Goal: Transaction & Acquisition: Purchase product/service

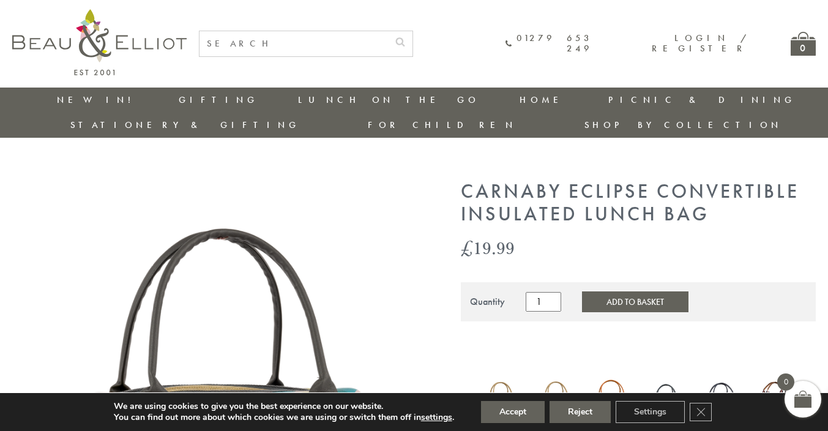
click at [337, 28] on div "01279 653 249 Login / Register 0" at bounding box center [413, 43] width 803 height 87
click at [316, 50] on input "text" at bounding box center [293, 43] width 188 height 25
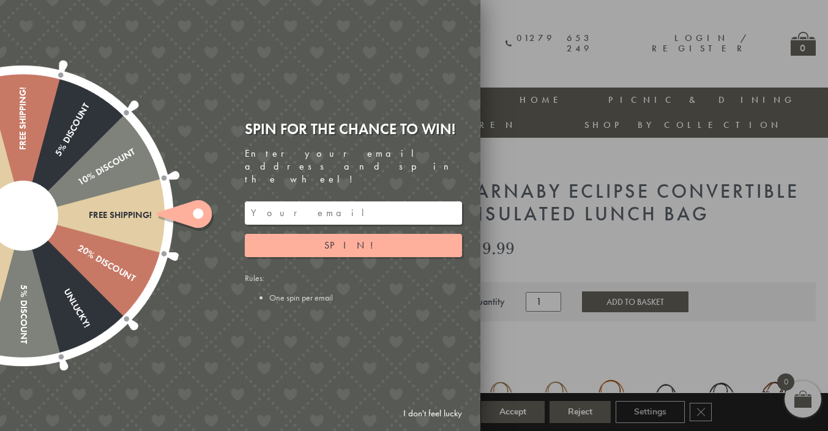
type input "lunch bag"
click at [411, 409] on link "I don't feel lucky" at bounding box center [432, 413] width 71 height 23
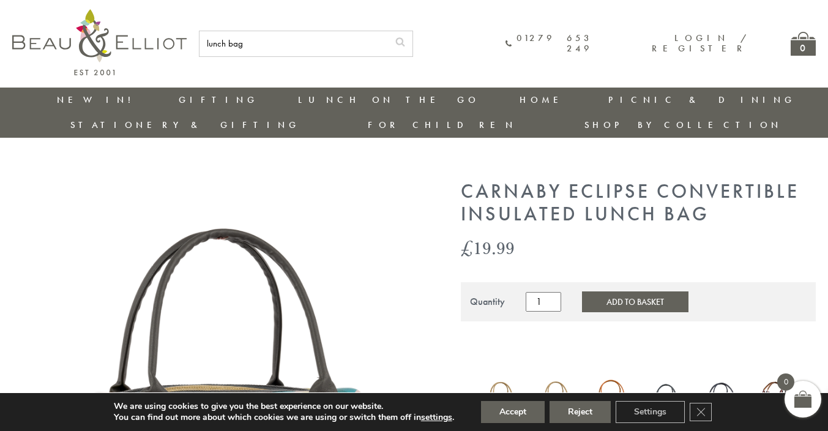
click at [346, 39] on input "lunch bag" at bounding box center [293, 43] width 188 height 25
click at [388, 31] on button "submit" at bounding box center [400, 41] width 24 height 20
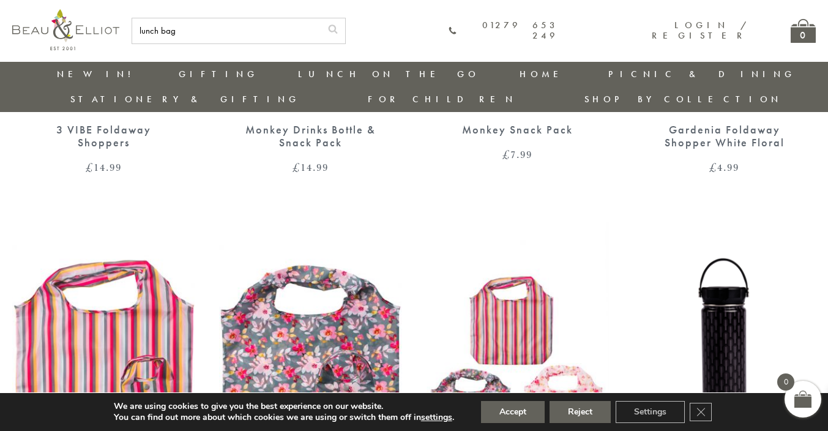
scroll to position [479, 0]
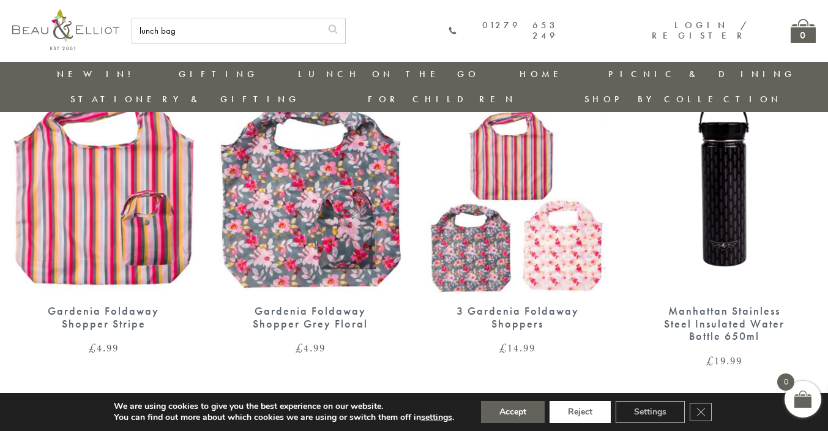
click at [585, 413] on button "Reject" at bounding box center [579, 412] width 61 height 22
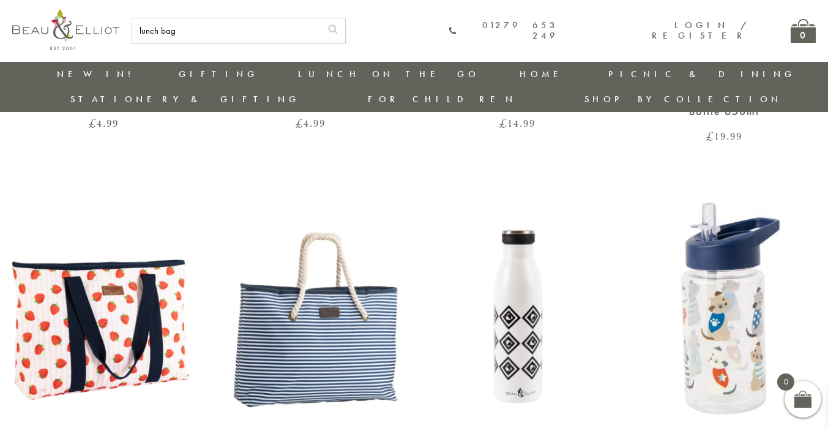
scroll to position [752, 0]
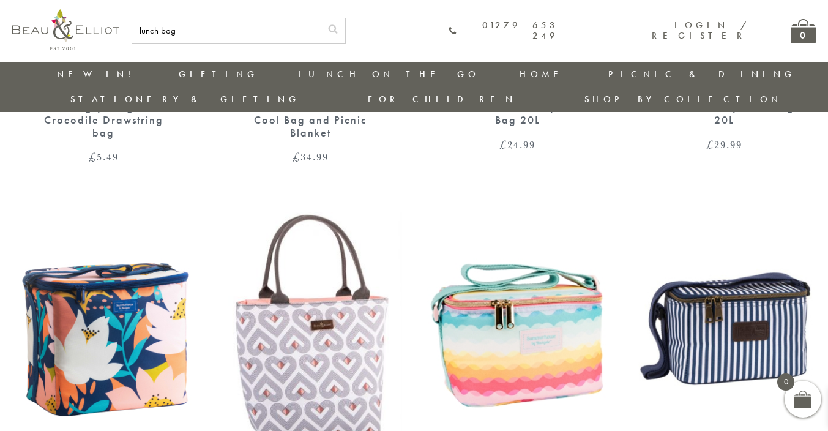
scroll to position [1735, 2]
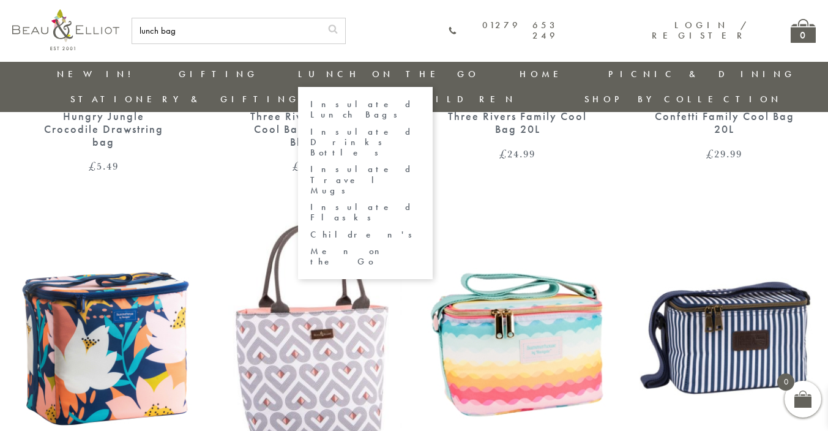
click at [310, 102] on link "Insulated Lunch Bags" at bounding box center [365, 109] width 110 height 21
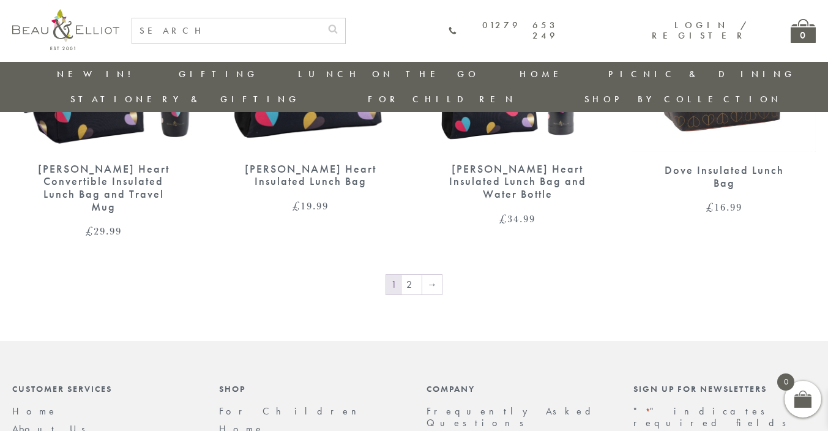
scroll to position [2093, 0]
click at [431, 275] on link "→" at bounding box center [432, 285] width 20 height 20
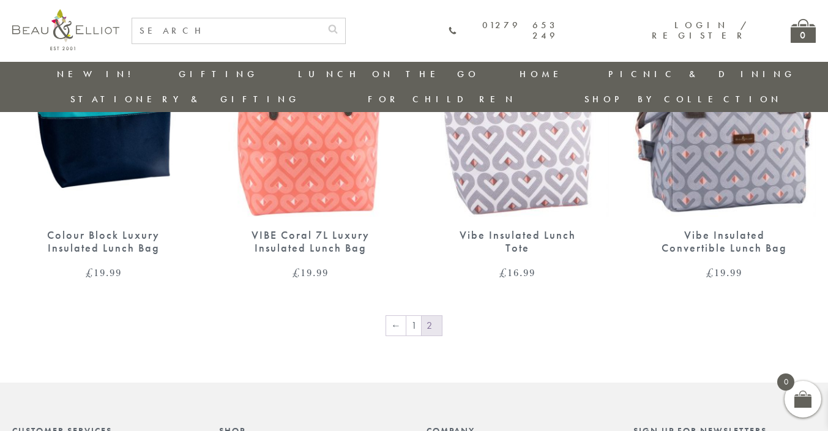
scroll to position [941, 0]
click at [398, 316] on link "←" at bounding box center [396, 326] width 20 height 20
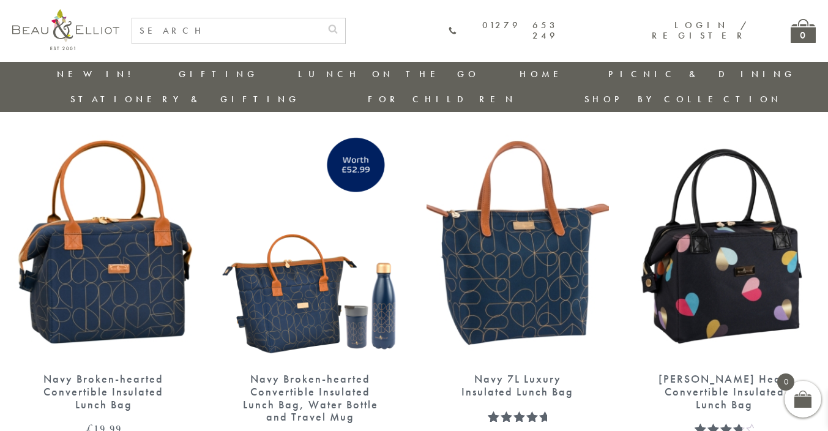
scroll to position [1502, 2]
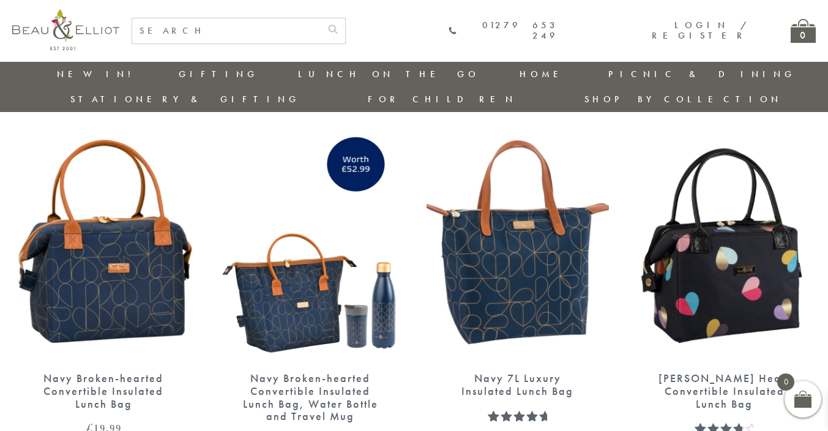
click at [546, 250] on img at bounding box center [517, 242] width 182 height 236
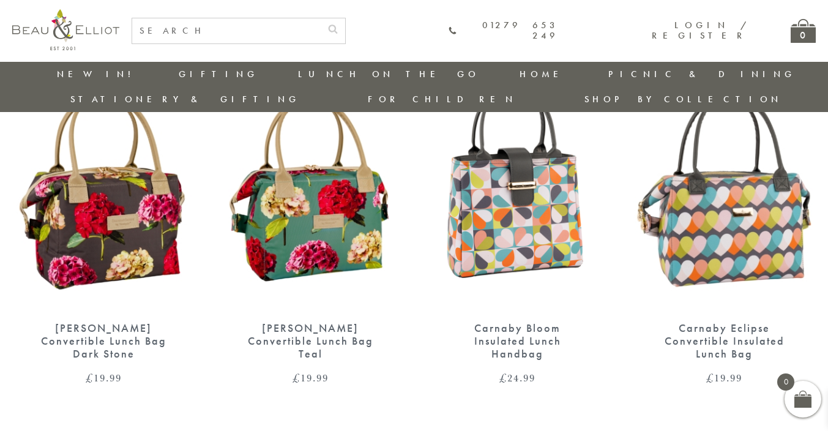
scroll to position [490, 2]
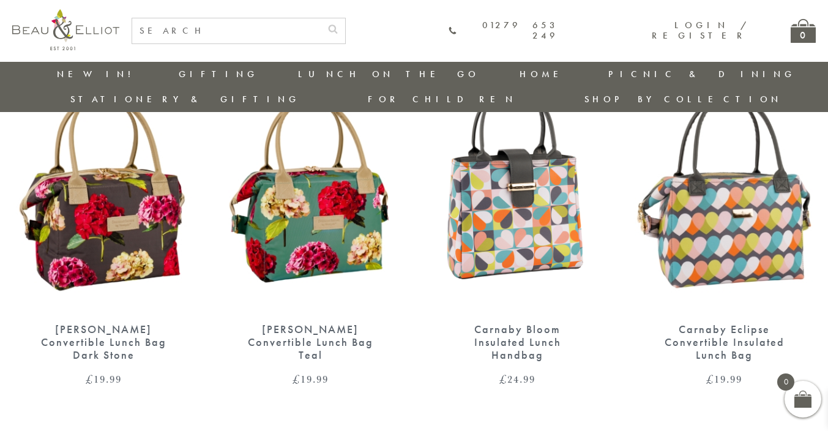
click at [750, 201] on img at bounding box center [724, 193] width 182 height 236
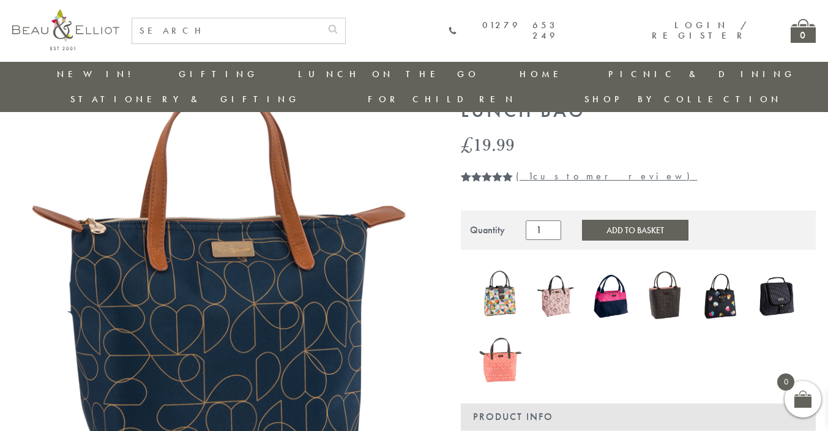
scroll to position [80, 0]
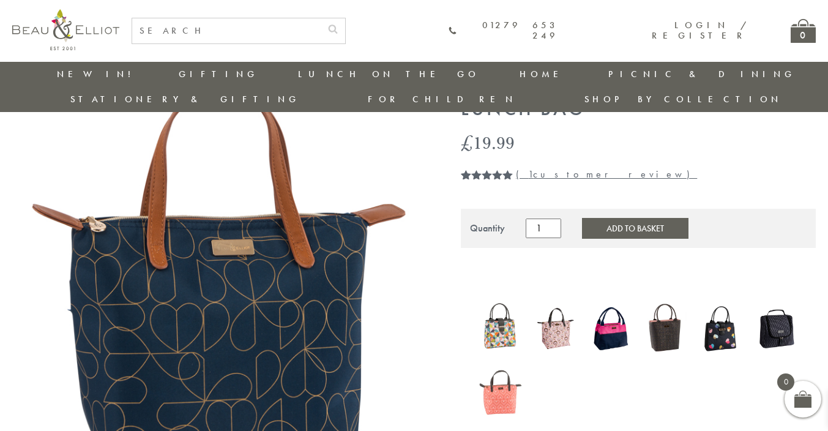
click at [497, 300] on img at bounding box center [500, 328] width 43 height 56
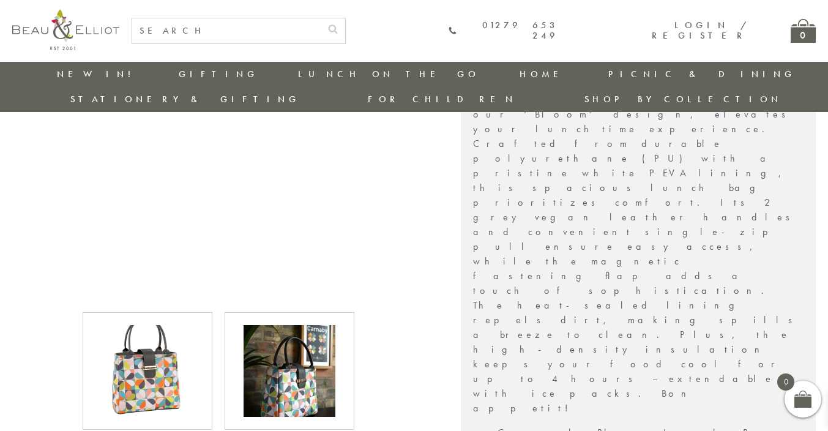
scroll to position [480, 0]
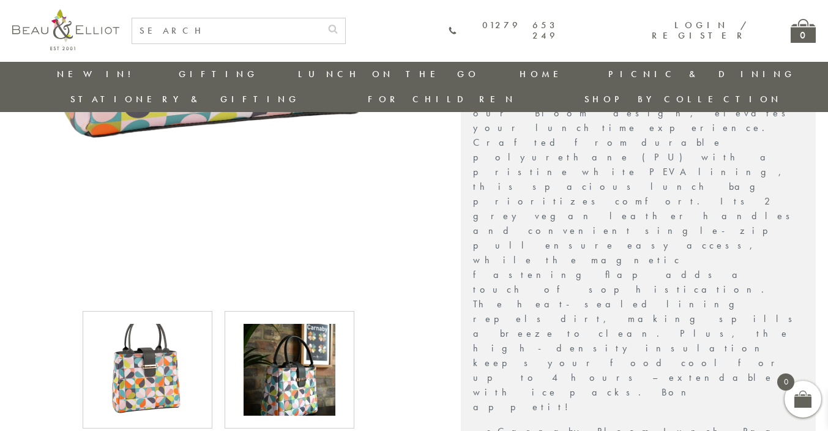
click at [291, 360] on img at bounding box center [290, 370] width 92 height 92
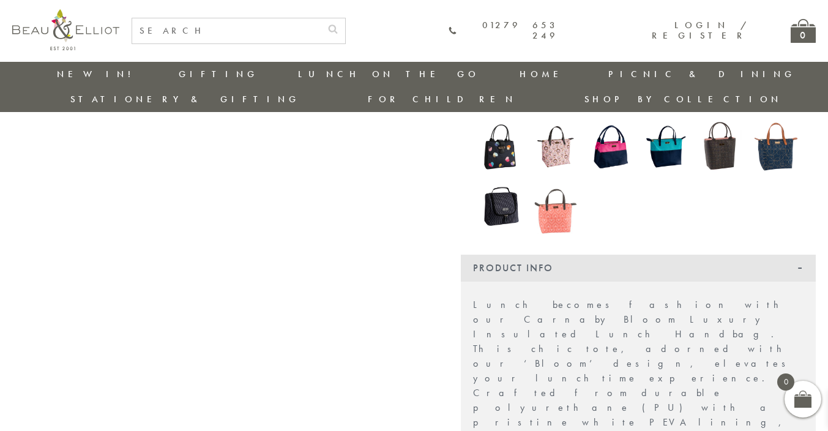
scroll to position [229, 2]
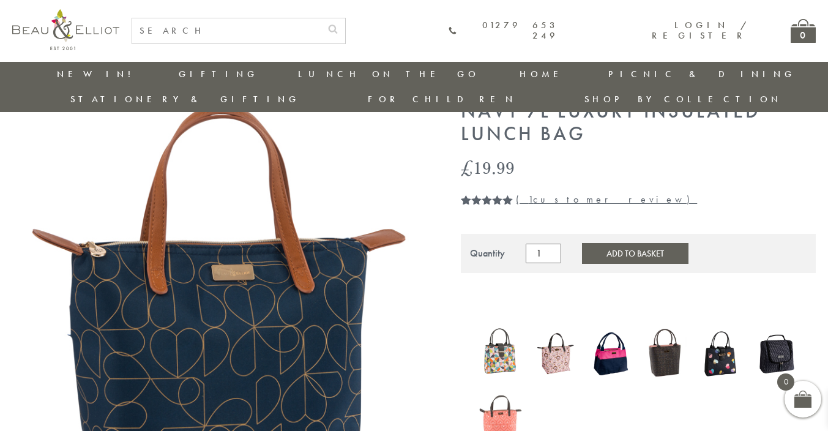
click at [499, 326] on img at bounding box center [500, 354] width 43 height 56
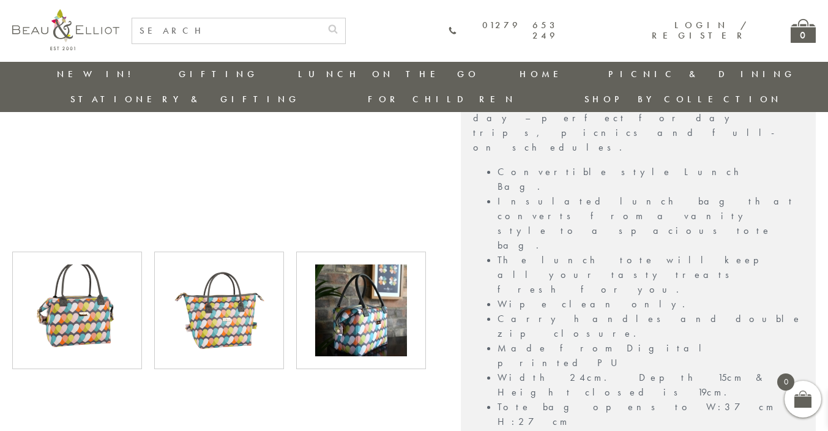
scroll to position [540, 0]
click at [225, 286] on img at bounding box center [219, 310] width 92 height 92
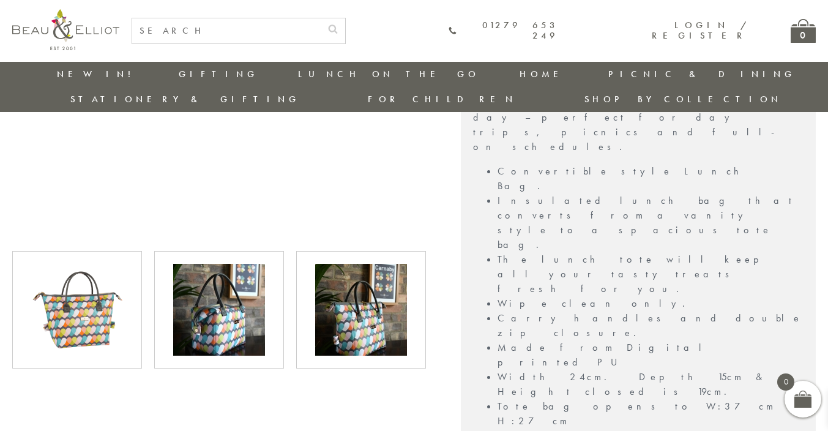
click at [225, 286] on img at bounding box center [219, 310] width 92 height 92
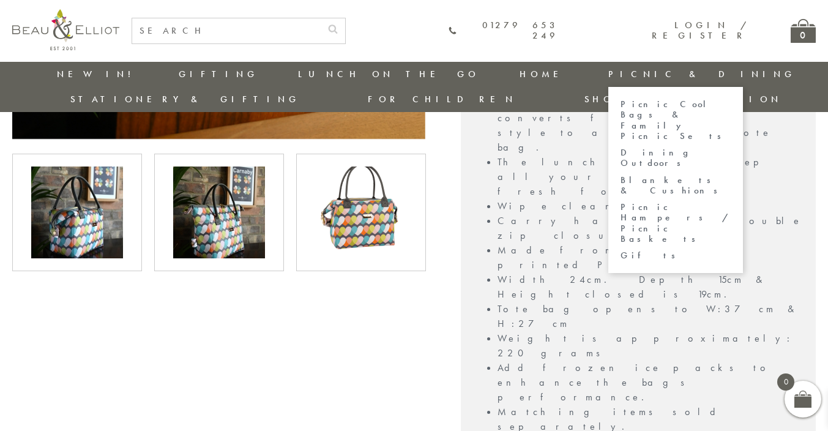
scroll to position [638, 0]
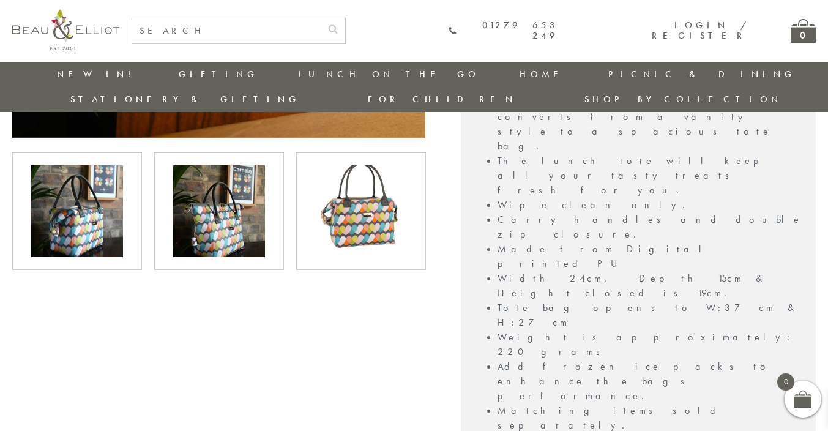
click at [357, 171] on img at bounding box center [361, 211] width 92 height 92
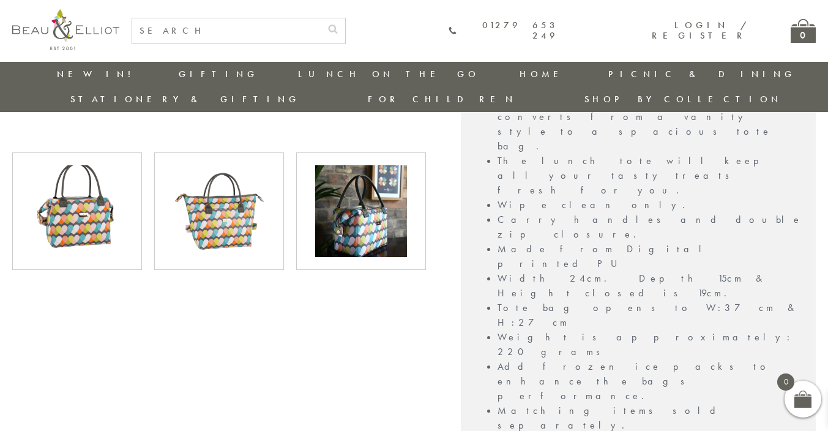
click at [357, 171] on img at bounding box center [361, 211] width 92 height 92
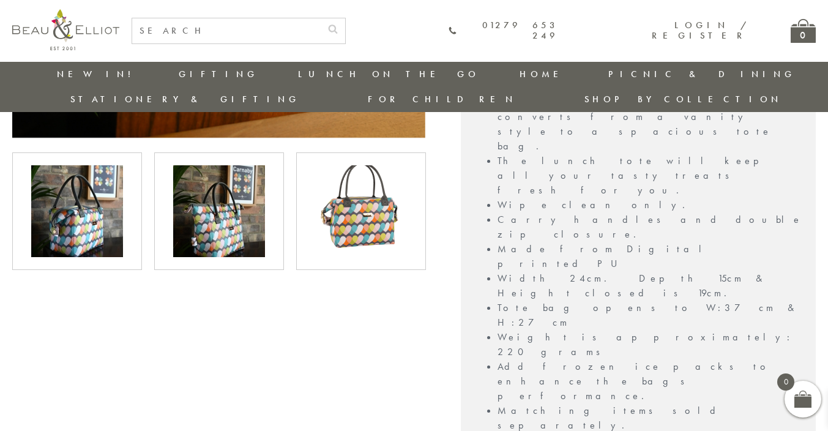
click at [357, 171] on img at bounding box center [361, 211] width 92 height 92
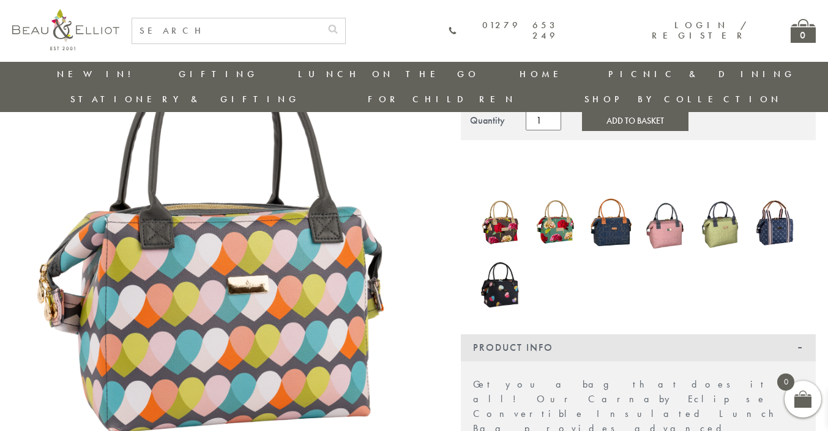
scroll to position [158, 0]
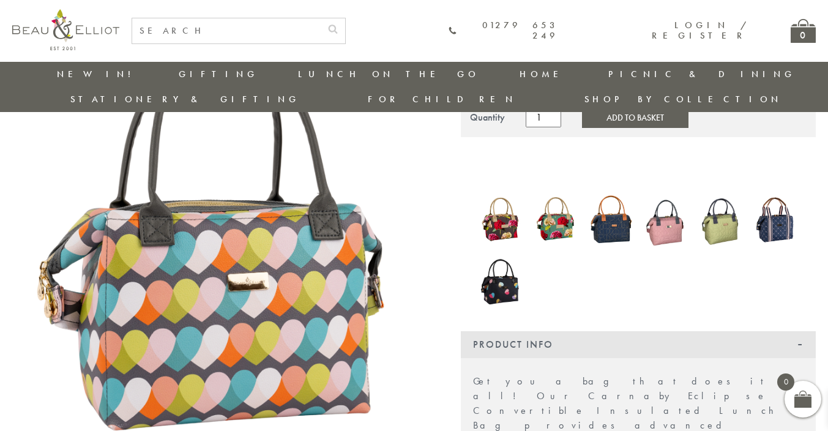
click at [424, 274] on img at bounding box center [218, 264] width 413 height 537
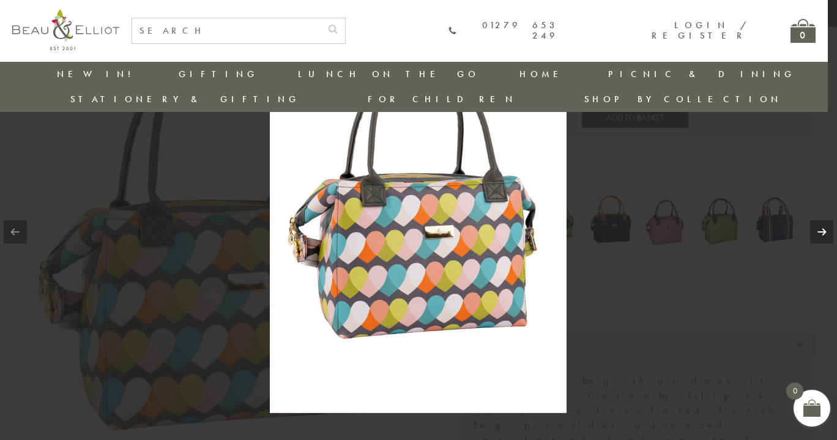
click at [815, 231] on link at bounding box center [821, 231] width 23 height 23
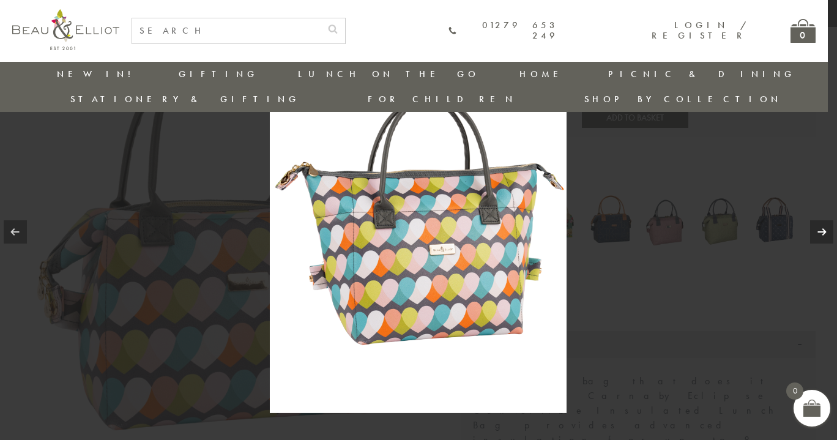
click at [815, 231] on link at bounding box center [821, 231] width 23 height 23
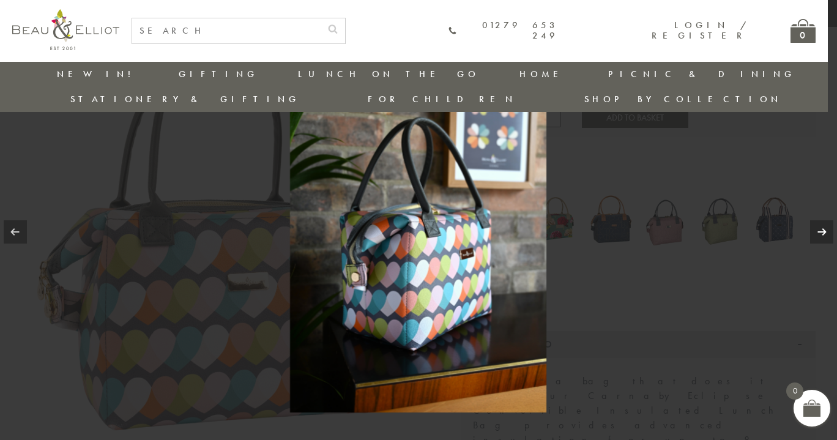
click at [815, 231] on link at bounding box center [821, 231] width 23 height 23
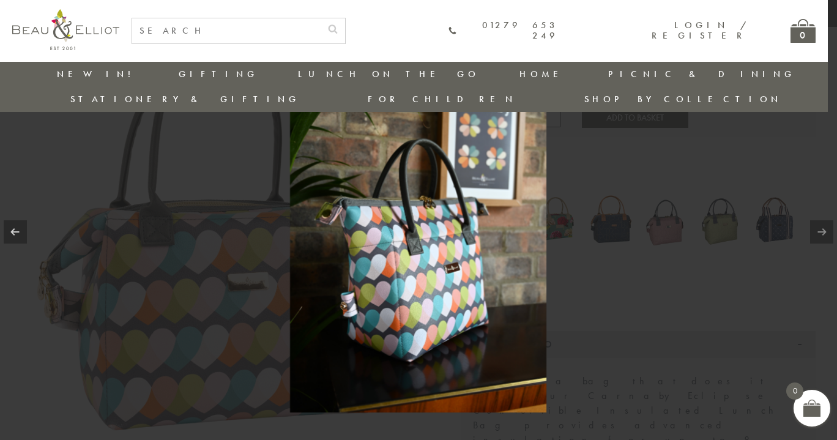
click at [815, 231] on link at bounding box center [821, 231] width 23 height 23
click at [827, 226] on link at bounding box center [821, 231] width 23 height 23
click at [12, 227] on link at bounding box center [15, 231] width 23 height 23
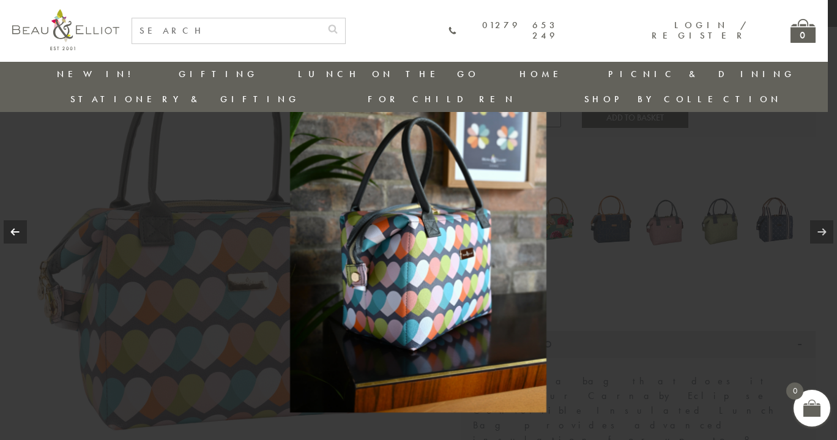
click at [12, 227] on link at bounding box center [15, 231] width 23 height 23
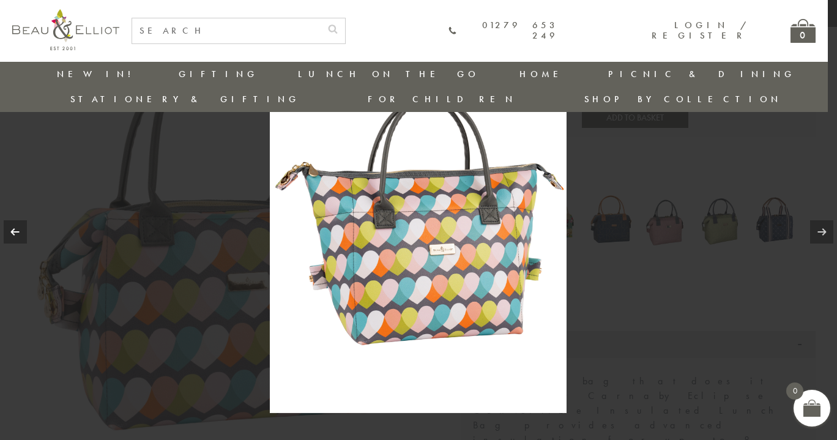
click at [12, 227] on link at bounding box center [15, 231] width 23 height 23
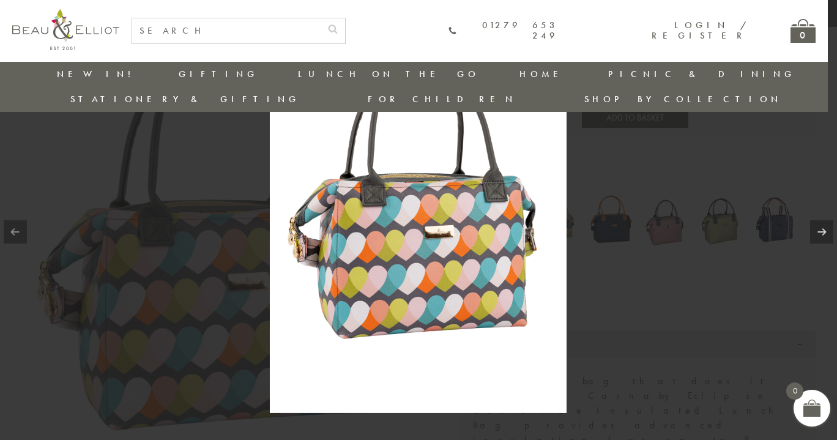
click at [12, 227] on link at bounding box center [15, 231] width 23 height 23
click at [45, 157] on div at bounding box center [418, 220] width 837 height 440
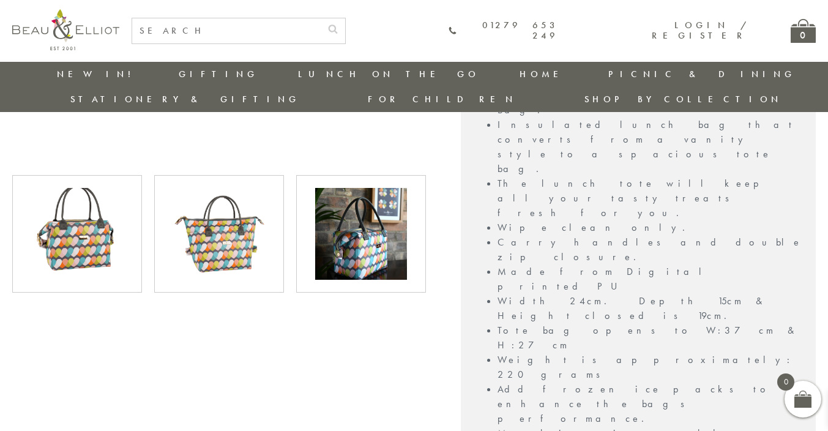
scroll to position [568, 0]
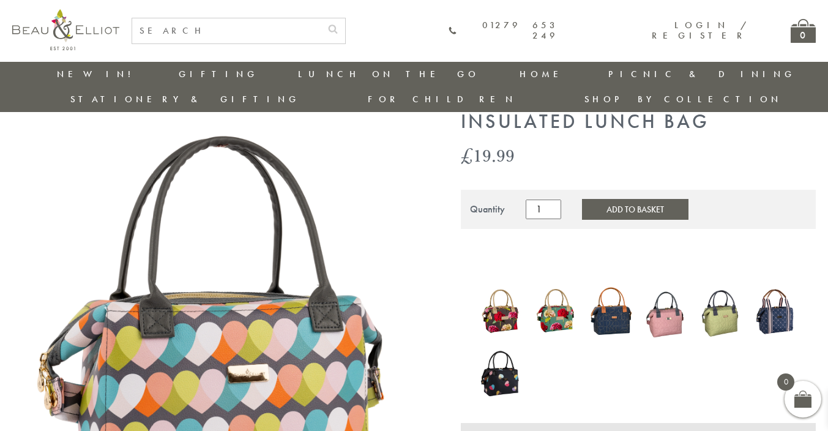
scroll to position [2, 0]
